Goal: Task Accomplishment & Management: Manage account settings

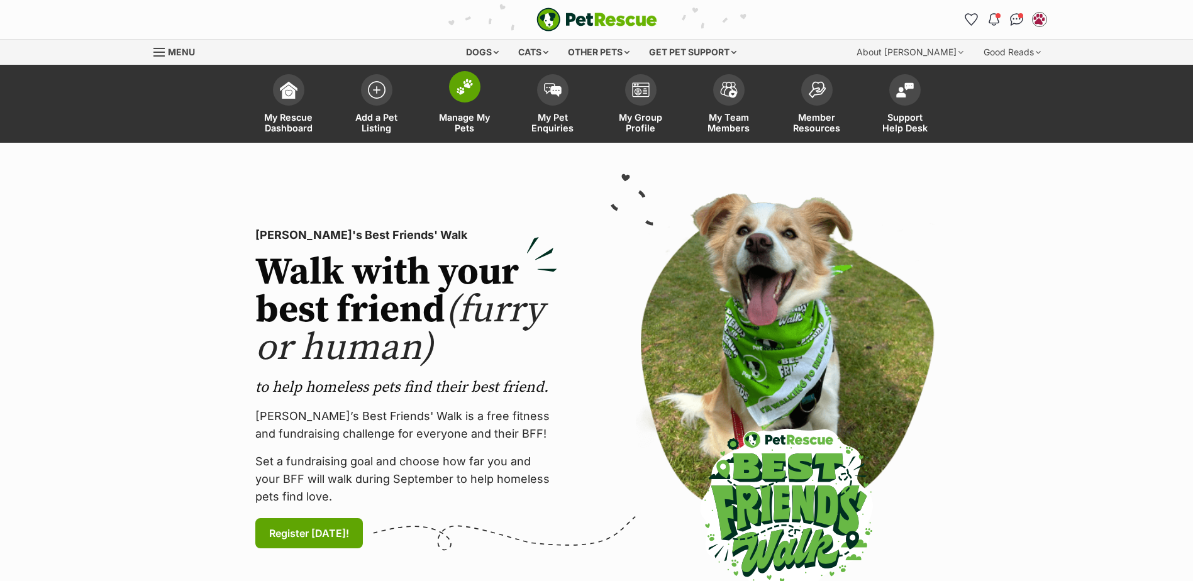
click at [482, 88] on link "Manage My Pets" at bounding box center [465, 105] width 88 height 75
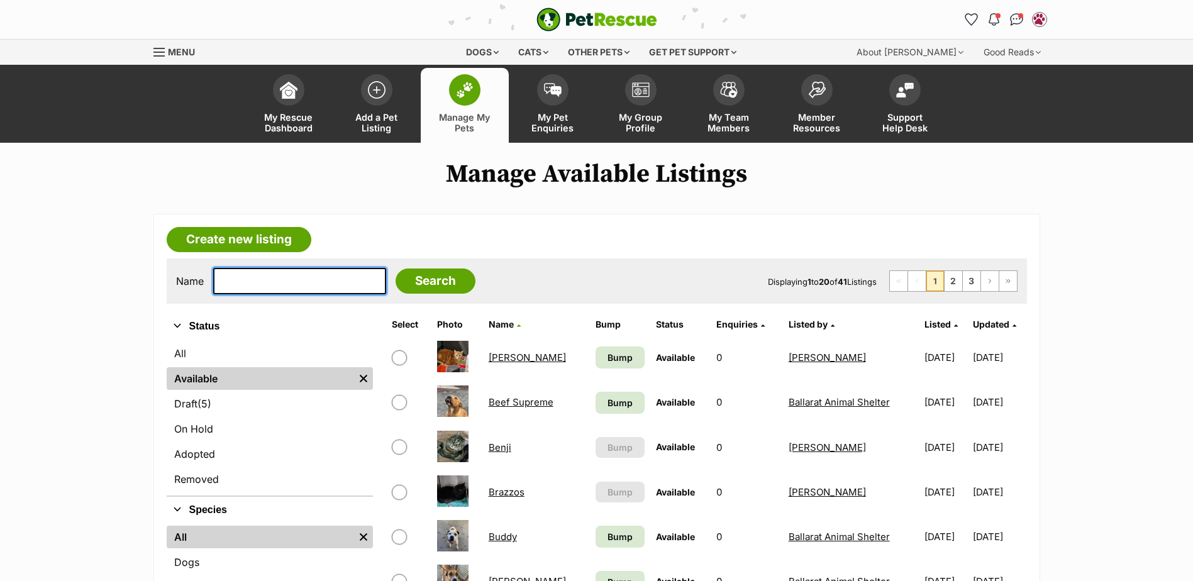
click at [316, 276] on input "text" at bounding box center [299, 281] width 173 height 26
type input "stella"
click at [395, 268] on input "Search" at bounding box center [435, 280] width 80 height 25
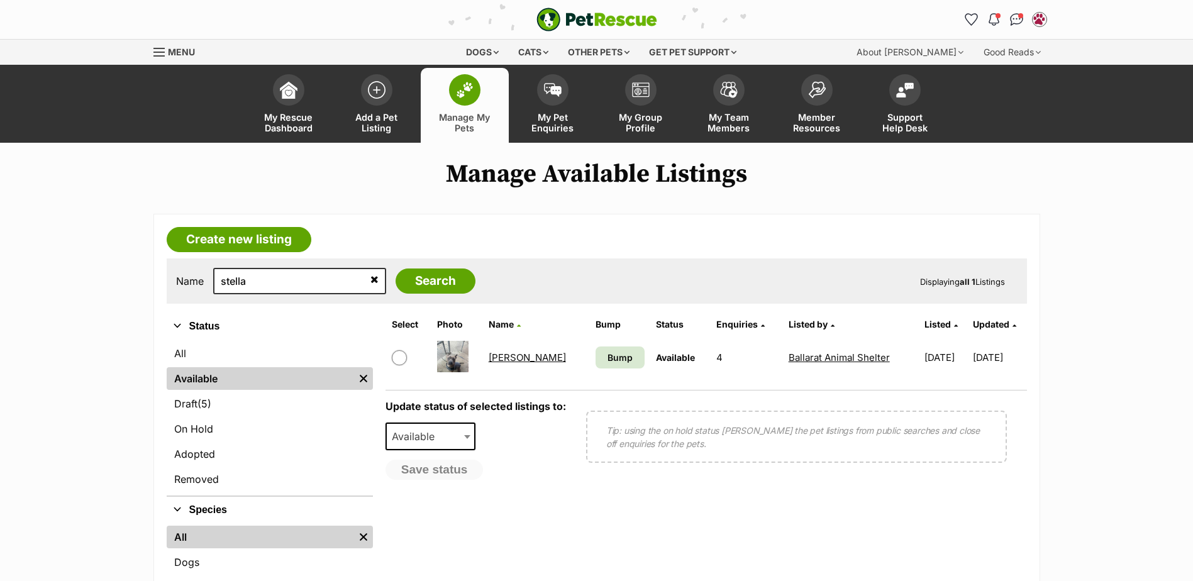
click at [496, 360] on link "Stella" at bounding box center [527, 357] width 77 height 12
